Goal: Task Accomplishment & Management: Manage account settings

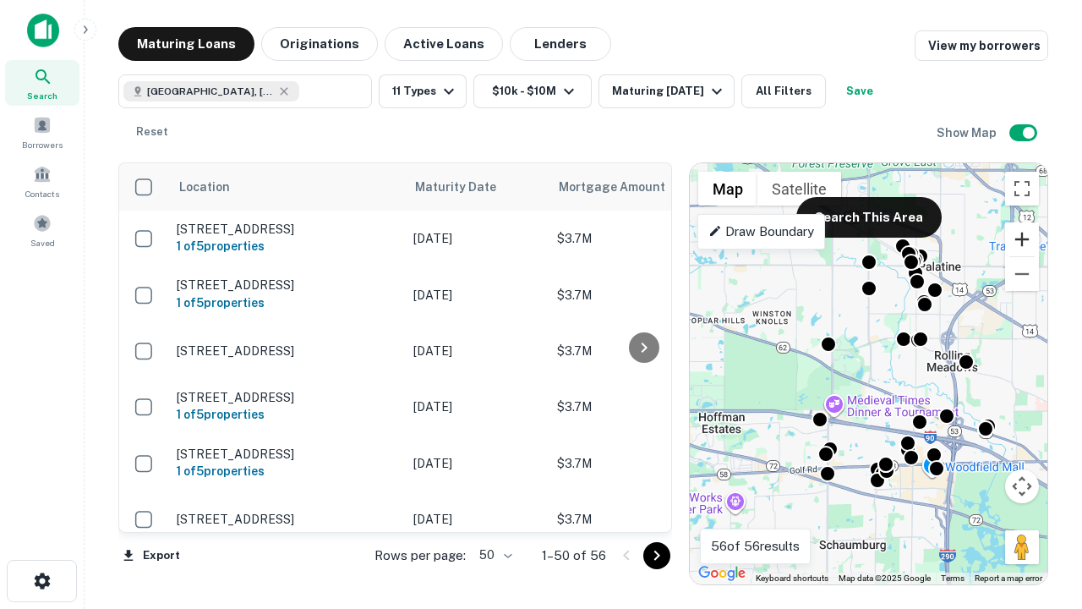
click at [1022, 239] on button "Zoom in" at bounding box center [1022, 239] width 34 height 34
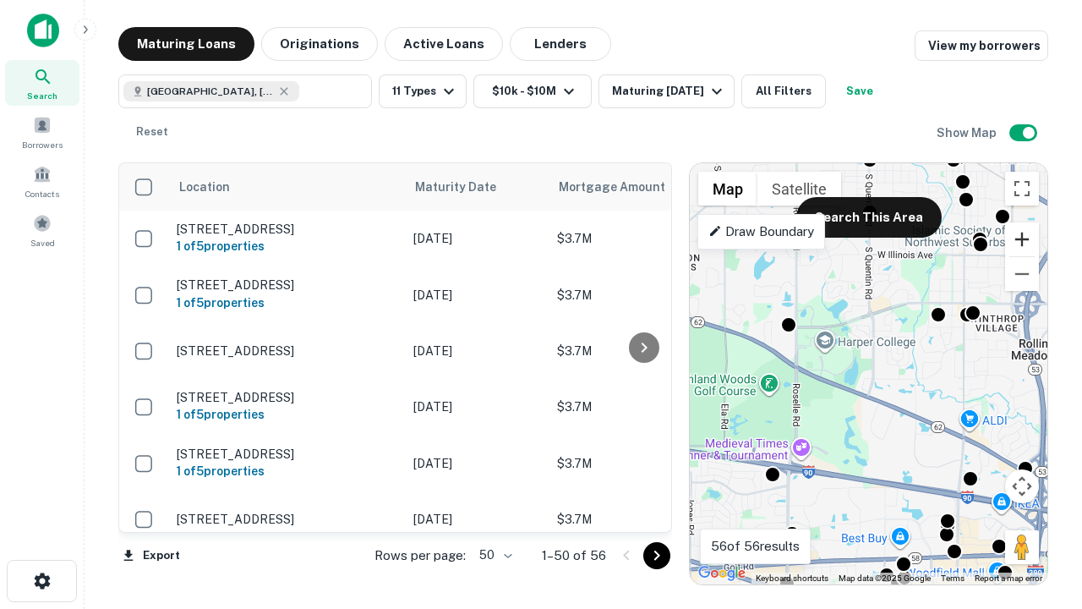
click at [1022, 239] on button "Zoom in" at bounding box center [1022, 239] width 34 height 34
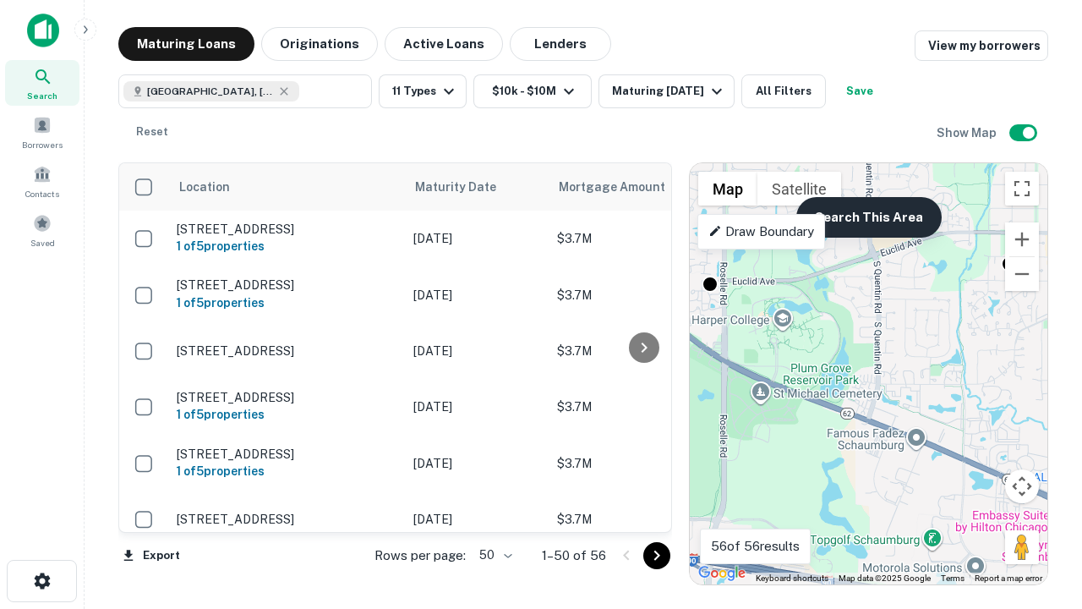
click at [868, 217] on button "Search This Area" at bounding box center [868, 217] width 145 height 41
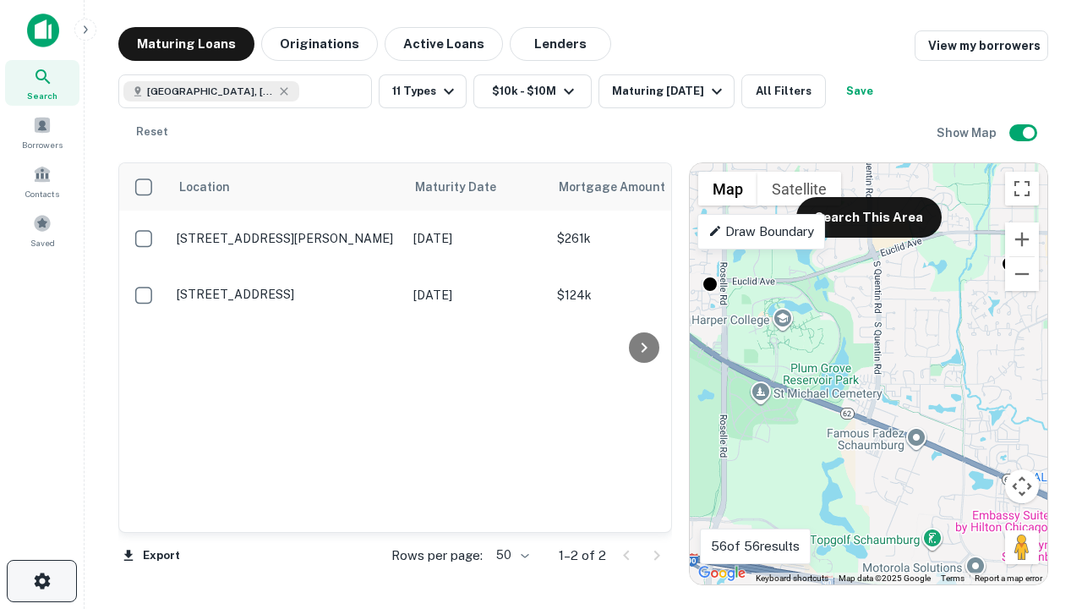
click at [41, 581] on icon "button" at bounding box center [42, 580] width 20 height 20
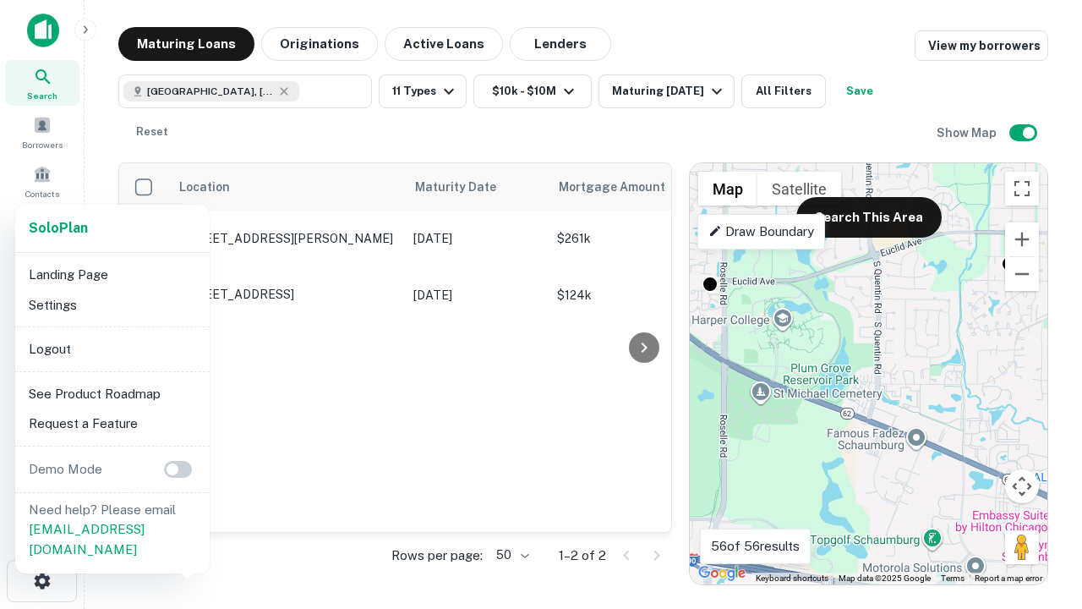
click at [112, 348] on li "Logout" at bounding box center [112, 349] width 181 height 30
